Goal: Find specific page/section: Find specific page/section

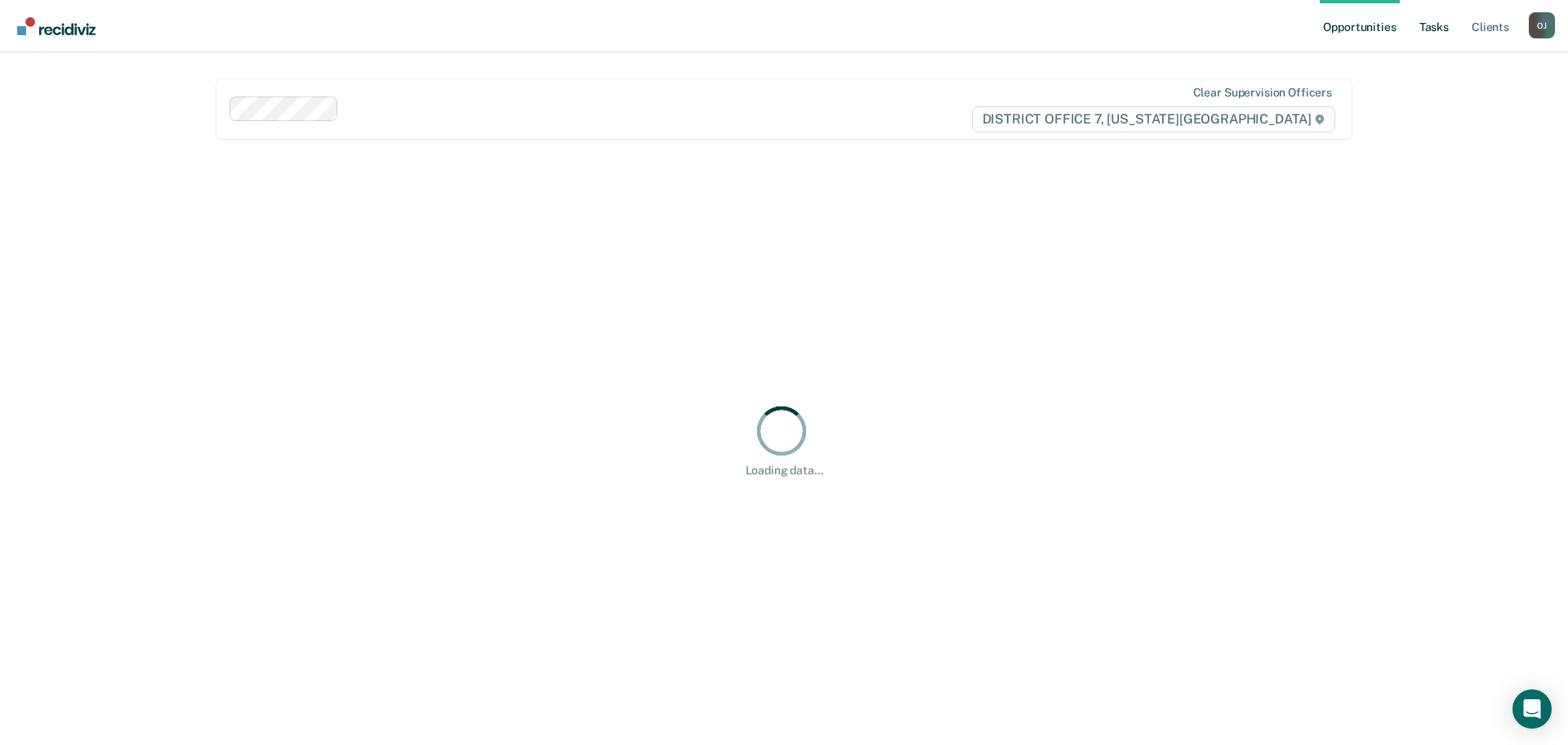
click at [1428, 23] on link "Tasks" at bounding box center [1434, 26] width 36 height 52
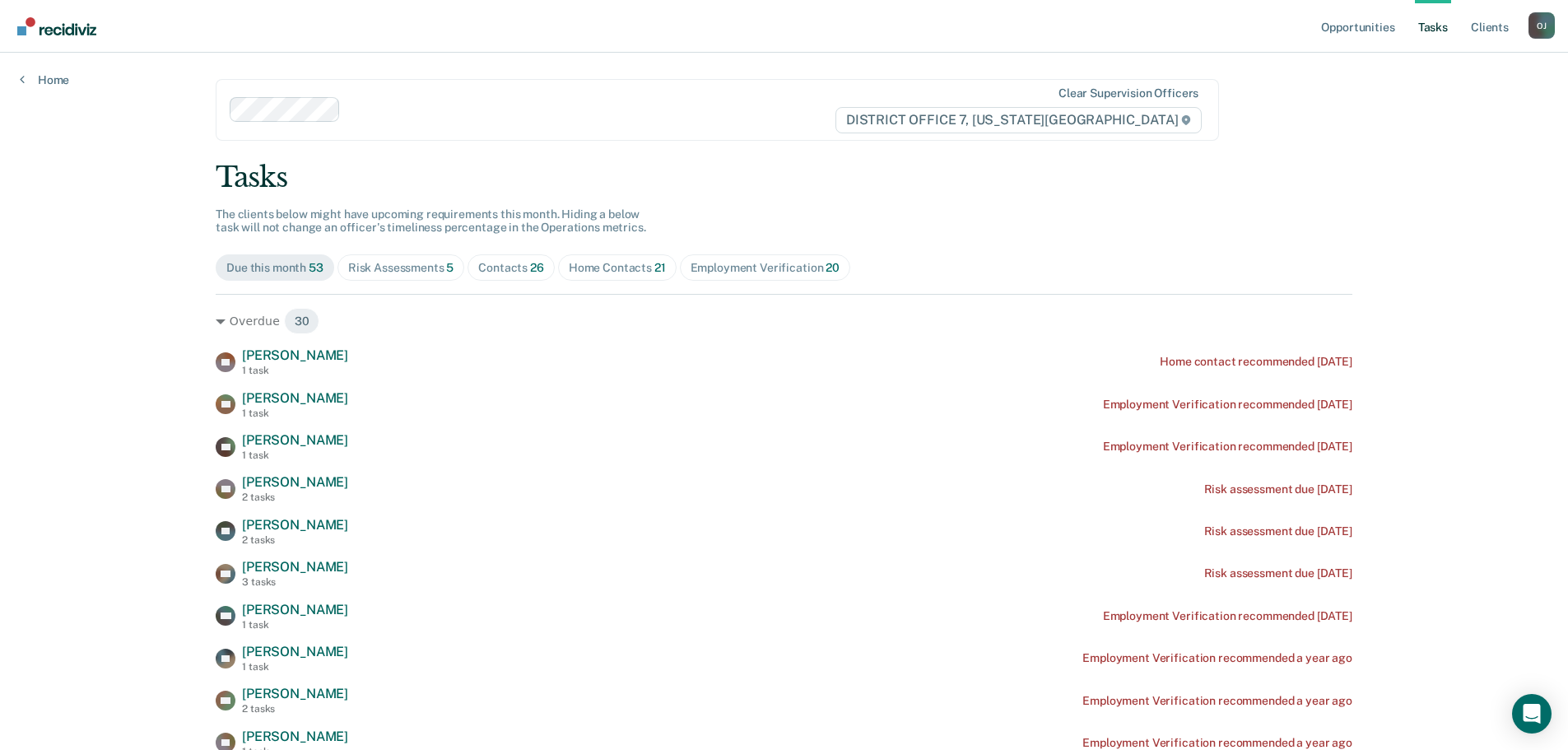
click at [507, 265] on div "Contacts 26" at bounding box center [511, 268] width 66 height 14
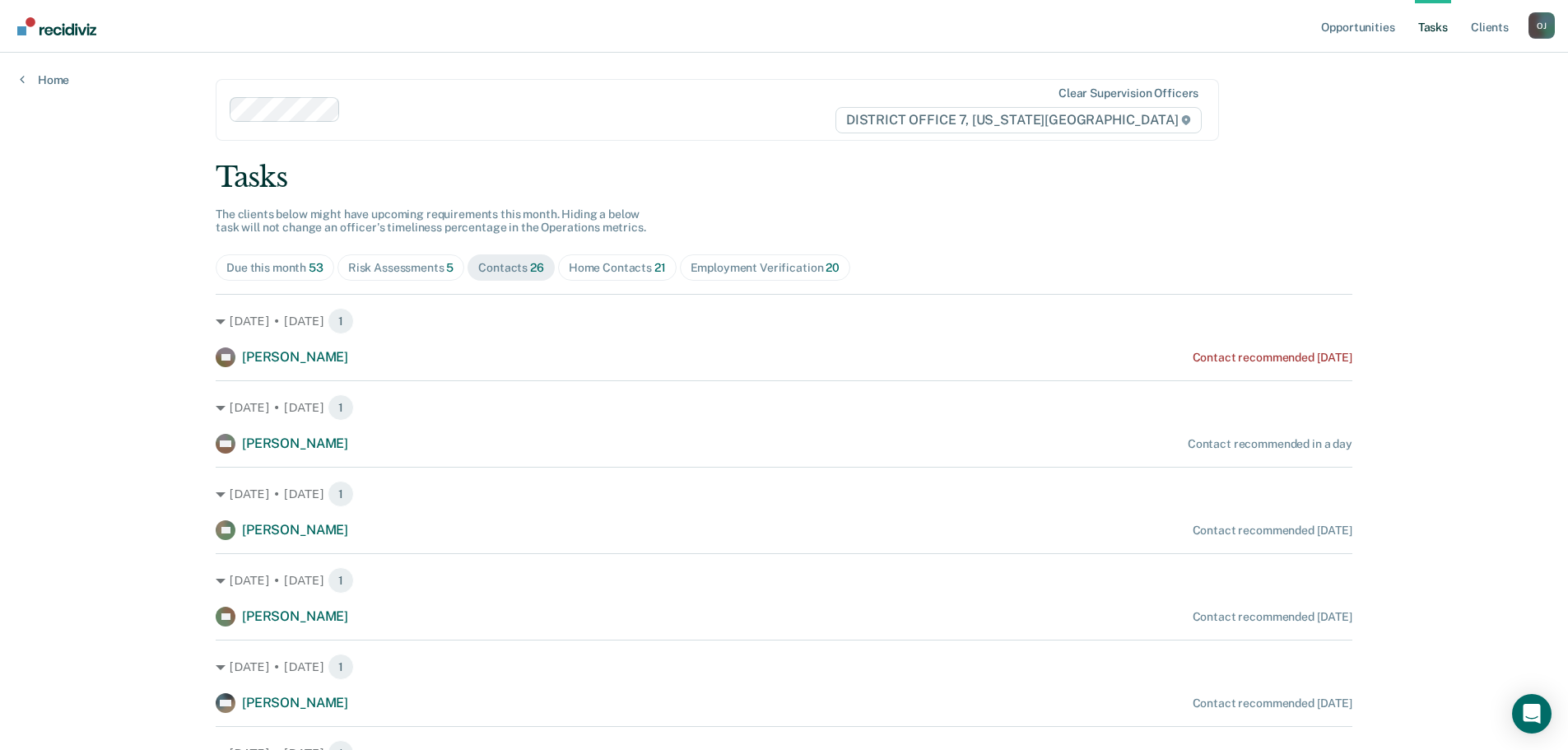
click at [628, 266] on div "Home Contacts 21" at bounding box center [617, 268] width 97 height 14
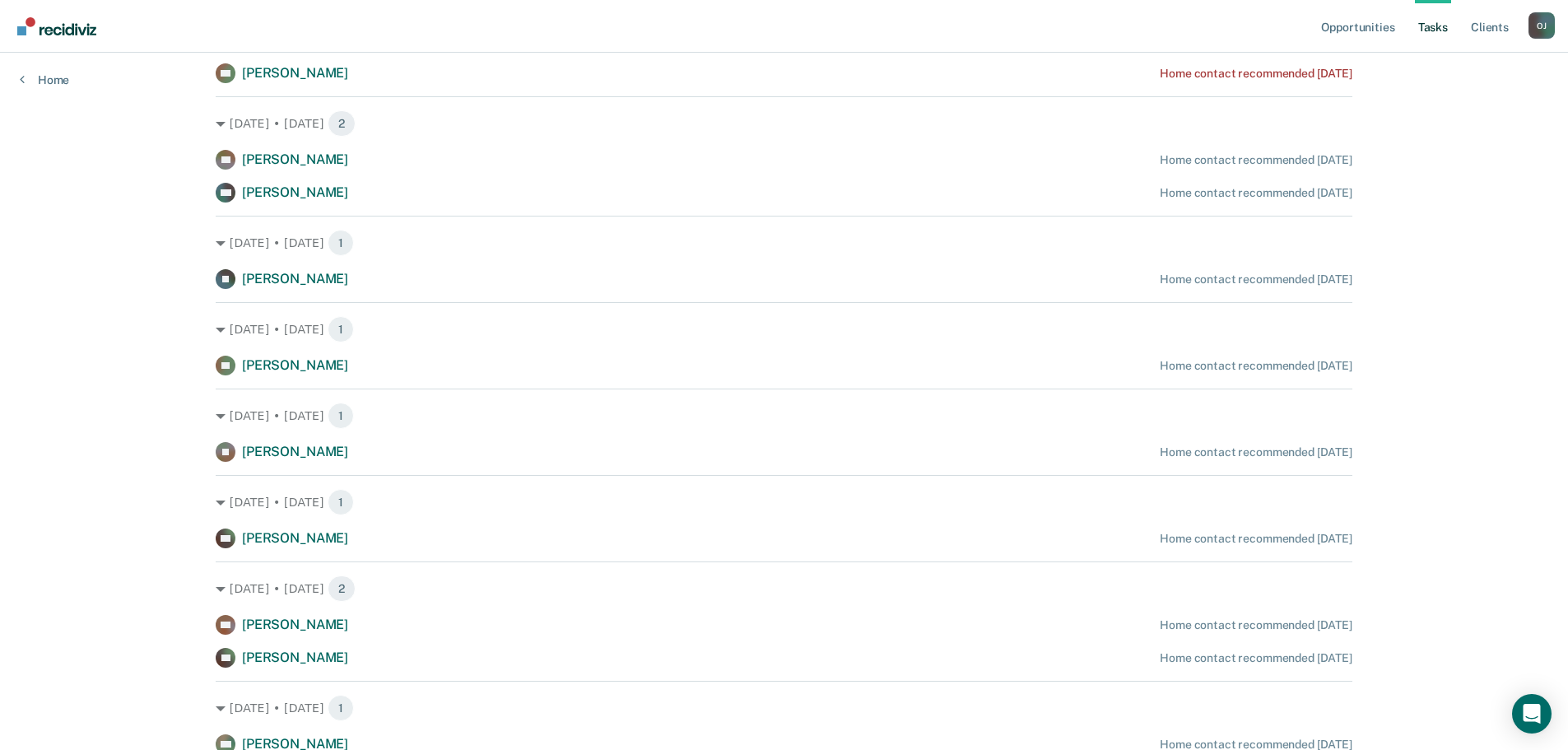
scroll to position [1304, 0]
